Goal: Task Accomplishment & Management: Use online tool/utility

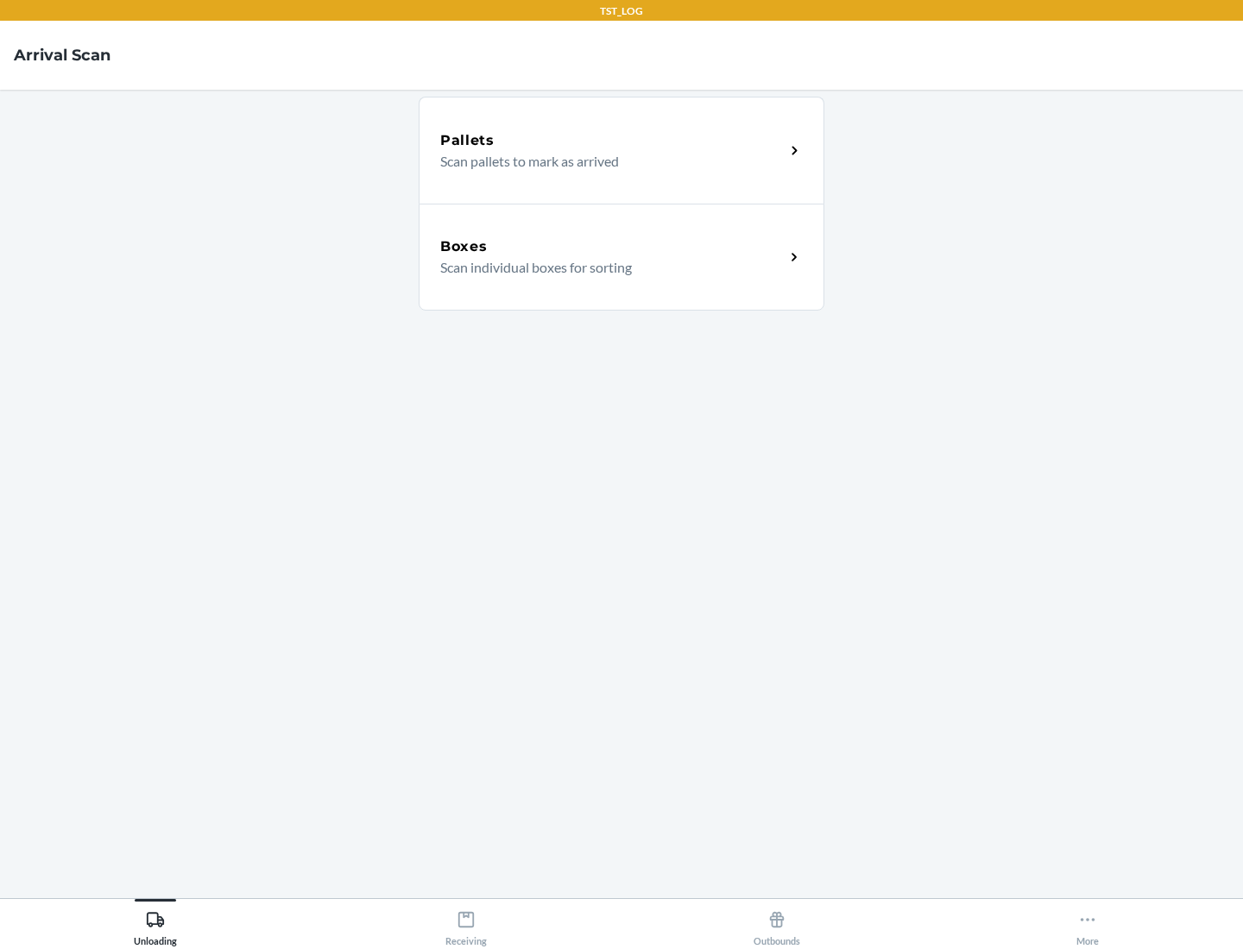
click at [612, 247] on div "Boxes" at bounding box center [612, 246] width 344 height 21
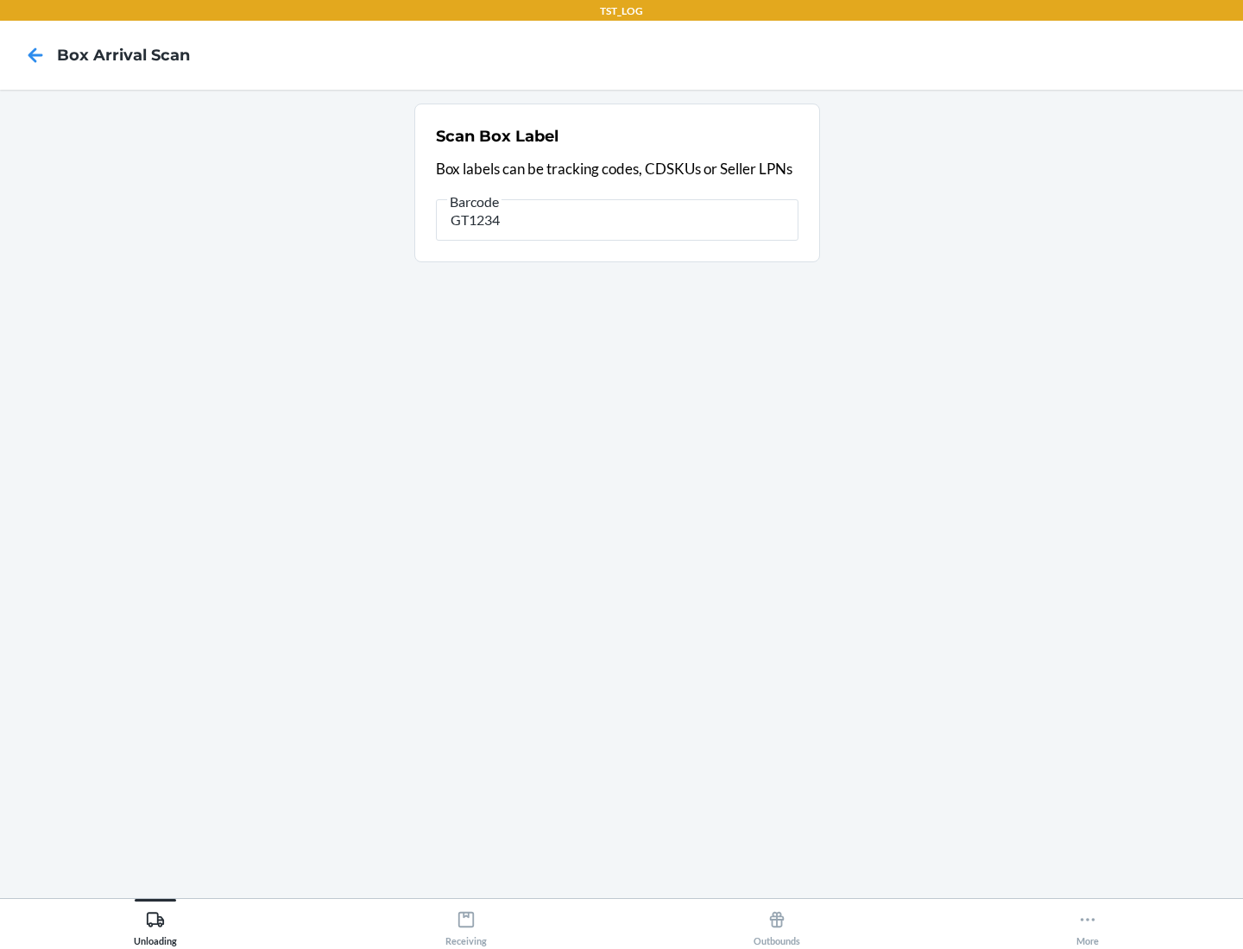
type input "GT1234"
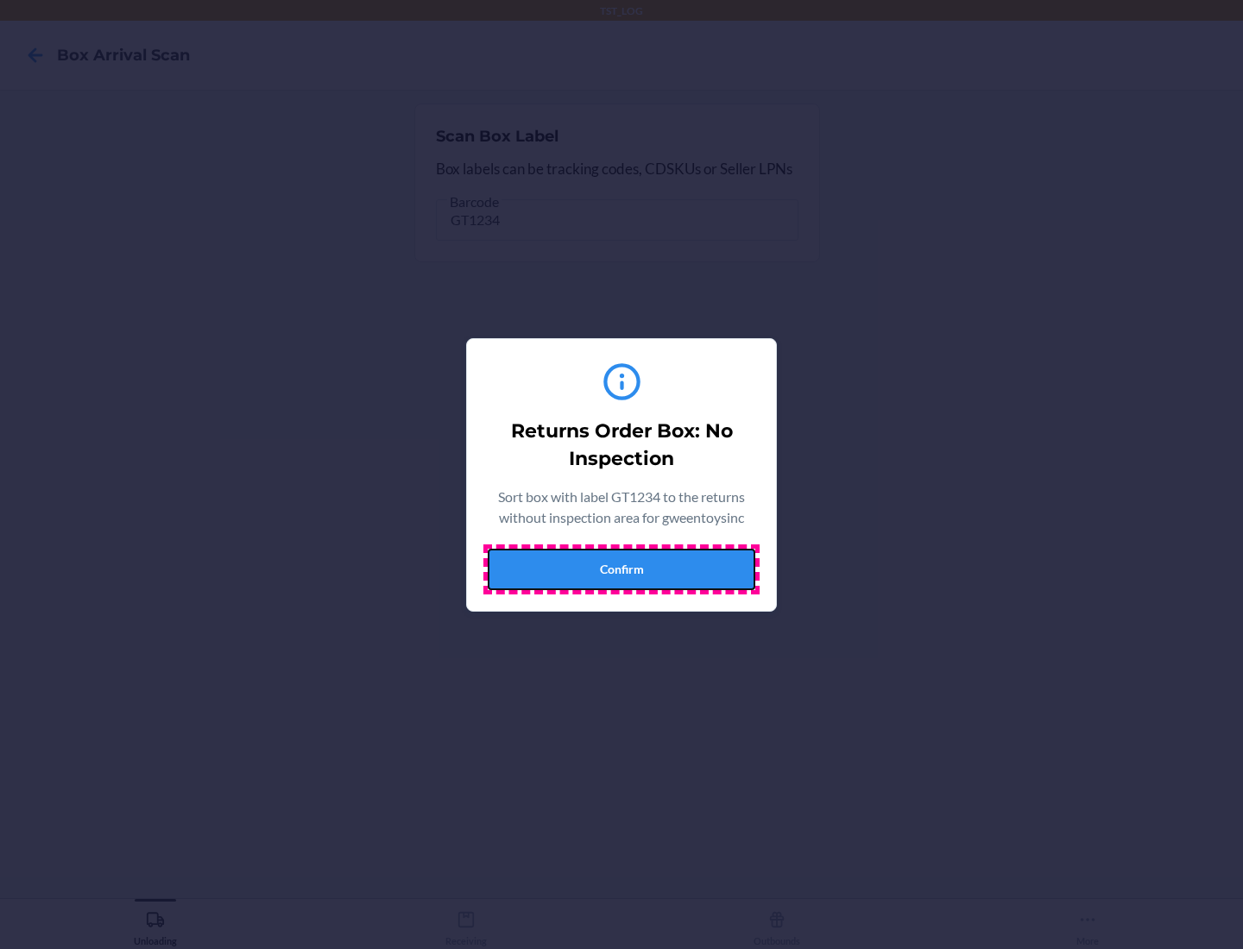
click at [621, 569] on button "Confirm" at bounding box center [622, 569] width 268 height 41
